Goal: Task Accomplishment & Management: Use online tool/utility

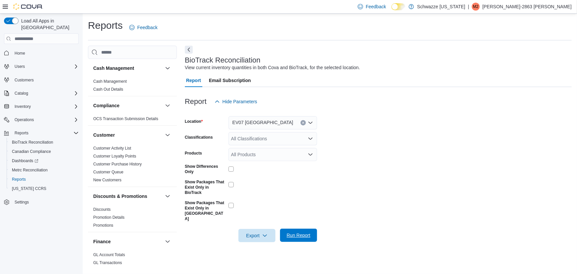
click at [294, 228] on span "Run Report" at bounding box center [298, 234] width 29 height 13
click at [28, 139] on span "BioTrack Reconciliation" at bounding box center [32, 141] width 41 height 5
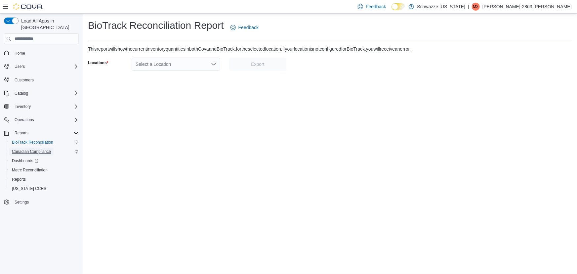
click at [34, 149] on span "Canadian Compliance" at bounding box center [31, 151] width 39 height 5
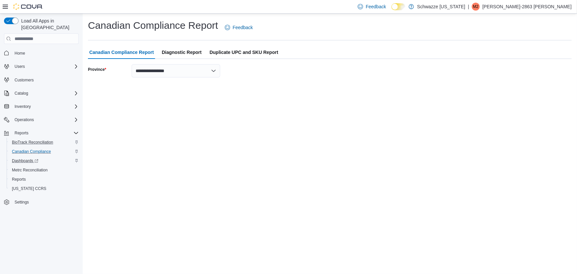
click at [45, 157] on div "Dashboards" at bounding box center [43, 161] width 69 height 8
click at [25, 177] on span "Reports" at bounding box center [19, 179] width 14 height 5
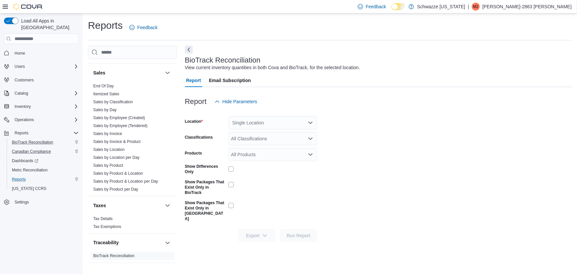
scroll to position [461, 0]
